Goal: Information Seeking & Learning: Learn about a topic

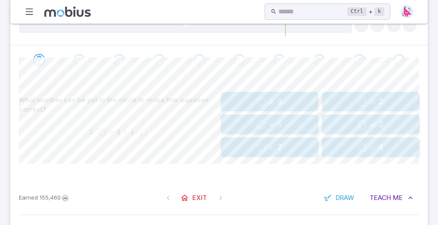
scroll to position [155, 0]
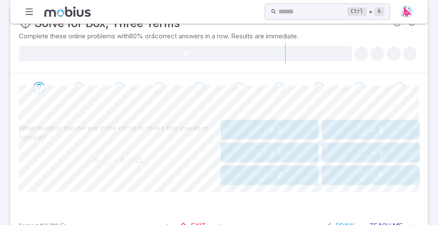
scroll to position [172, 0]
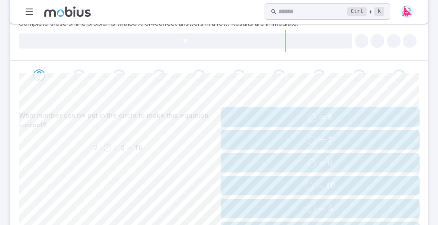
scroll to position [103, 0]
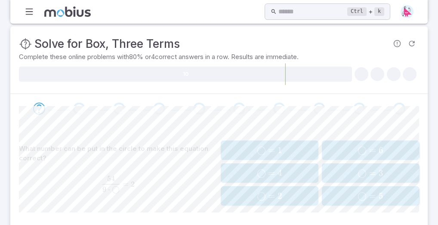
scroll to position [172, 0]
